Goal: Navigation & Orientation: Find specific page/section

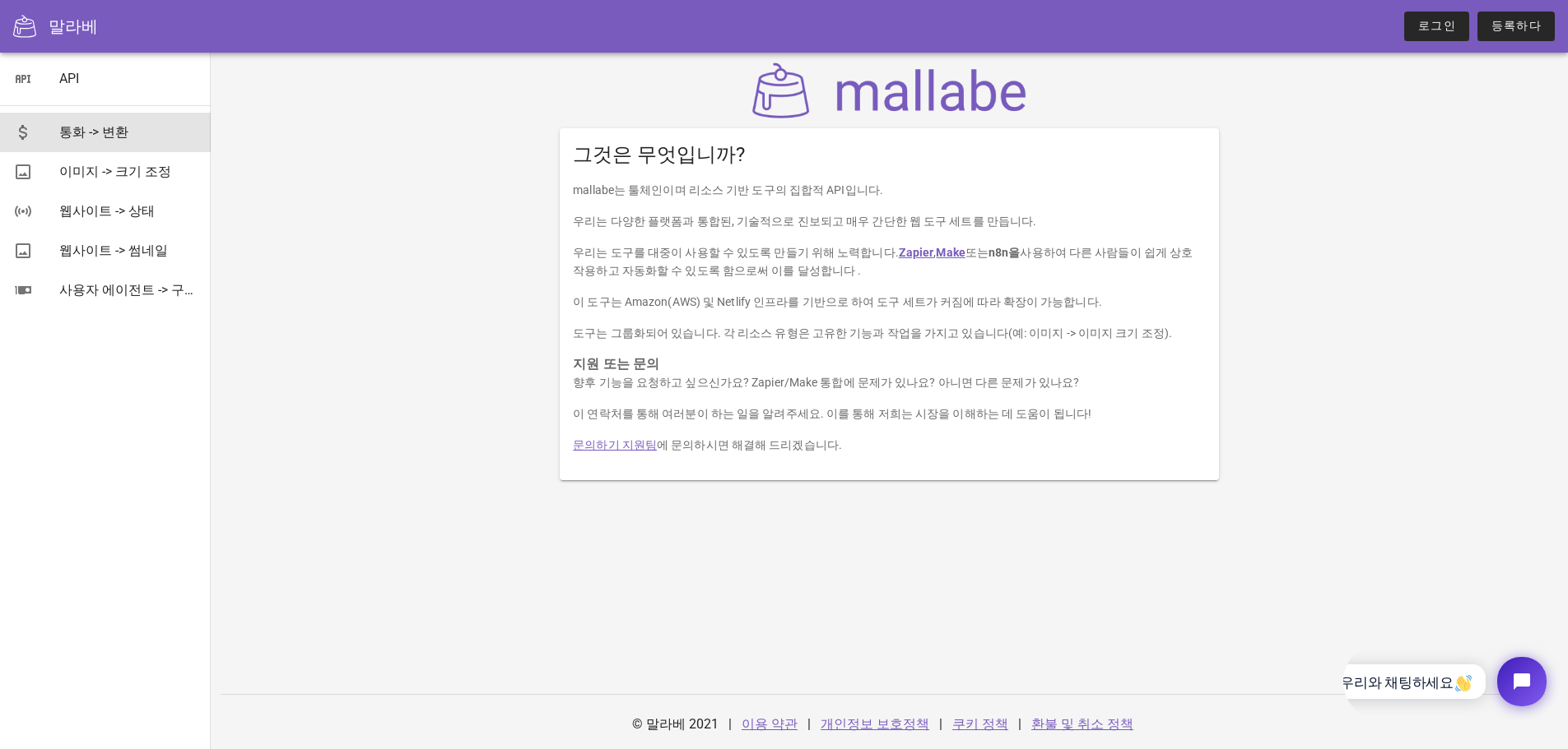
click at [132, 132] on div "통화 -> 변환" at bounding box center [128, 132] width 138 height 16
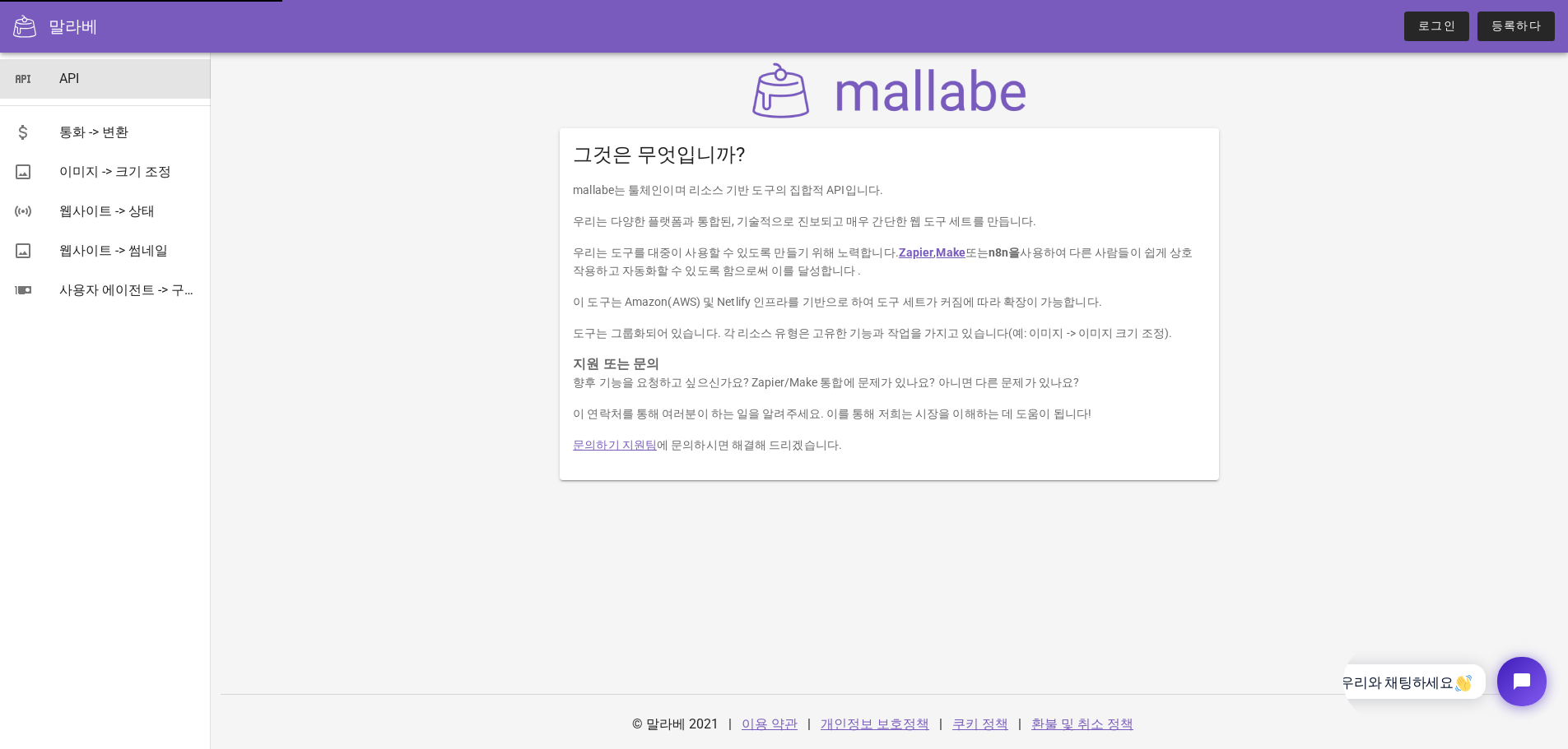
click at [129, 76] on div "API" at bounding box center [128, 78] width 138 height 16
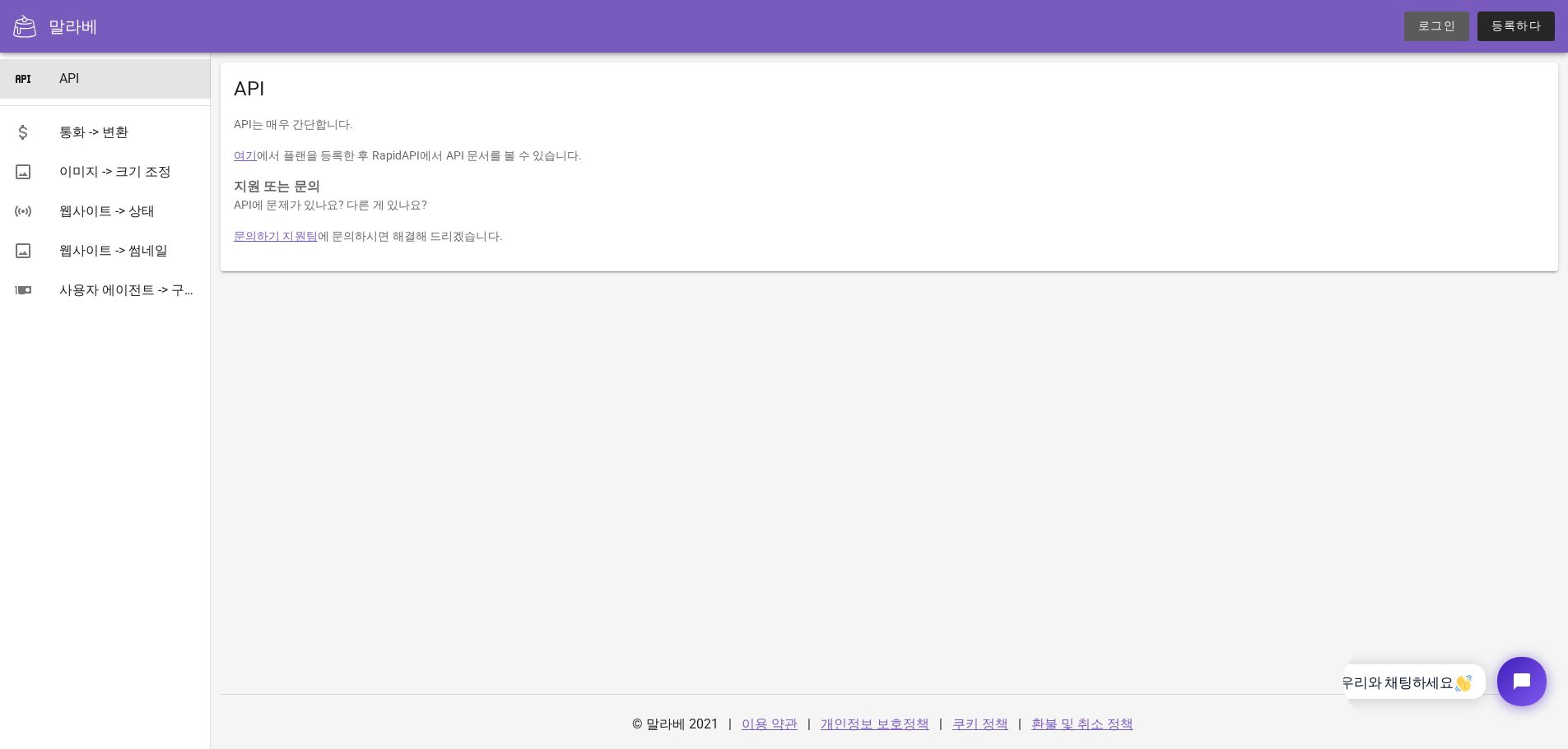
click at [1431, 26] on font "로그인" at bounding box center [1436, 25] width 38 height 13
